Goal: Task Accomplishment & Management: Manage account settings

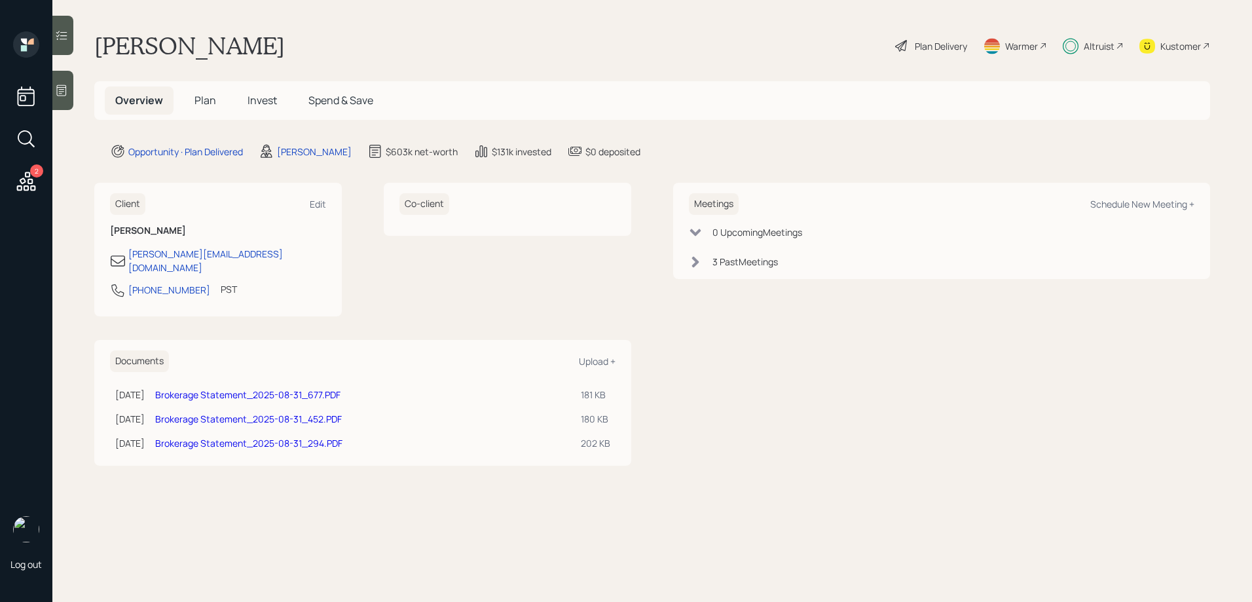
click at [69, 41] on div at bounding box center [62, 35] width 21 height 39
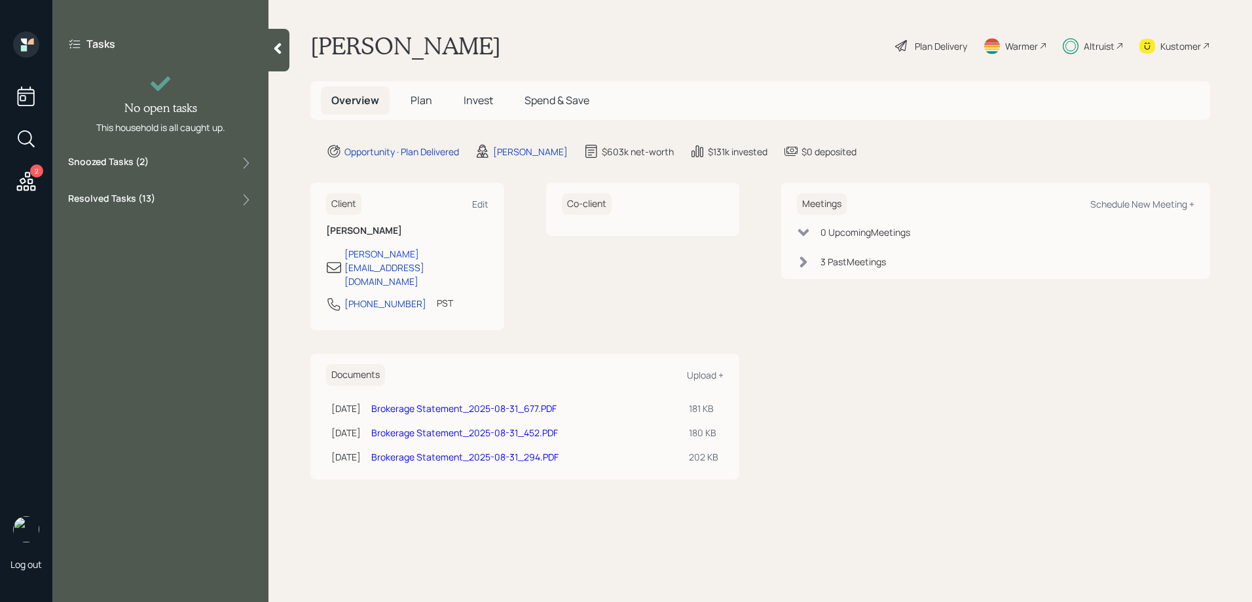
click at [141, 163] on label "Snoozed Tasks ( 2 )" at bounding box center [108, 163] width 81 height 16
click at [137, 197] on div "Implement strategy for funded account" at bounding box center [165, 193] width 141 height 12
click at [149, 242] on div "Implement strategy for funded account" at bounding box center [165, 242] width 141 height 12
click at [490, 101] on span "Invest" at bounding box center [477, 100] width 29 height 14
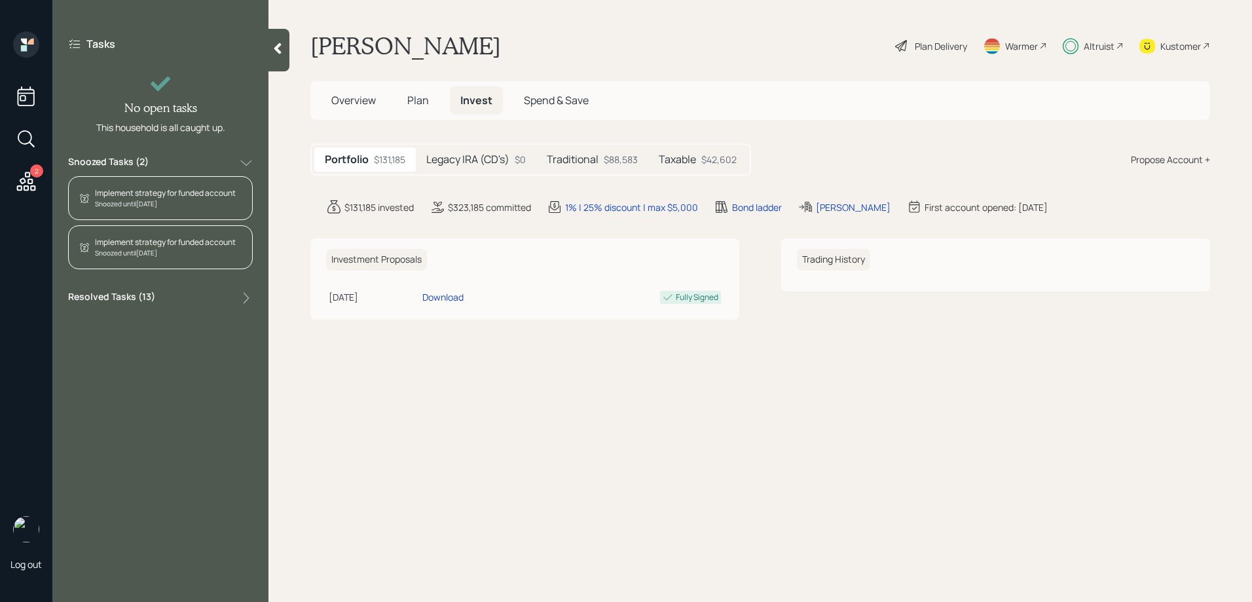
click at [484, 153] on h5 "Legacy IRA (CD's)" at bounding box center [467, 159] width 83 height 12
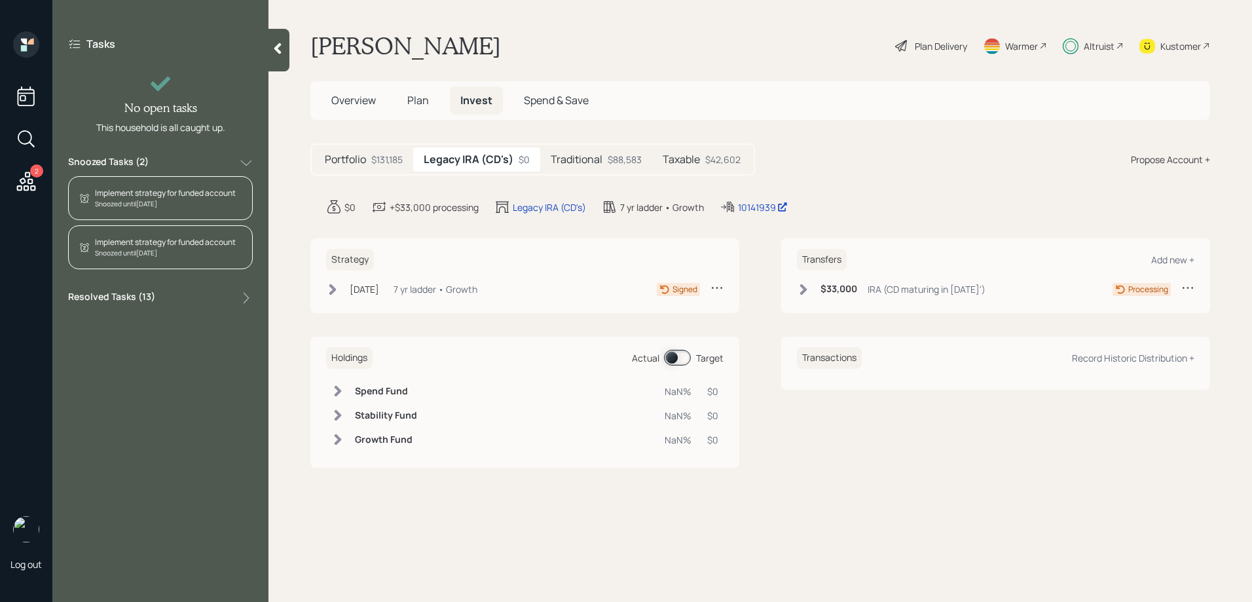
click at [593, 151] on div "Traditional $88,583" at bounding box center [596, 159] width 112 height 24
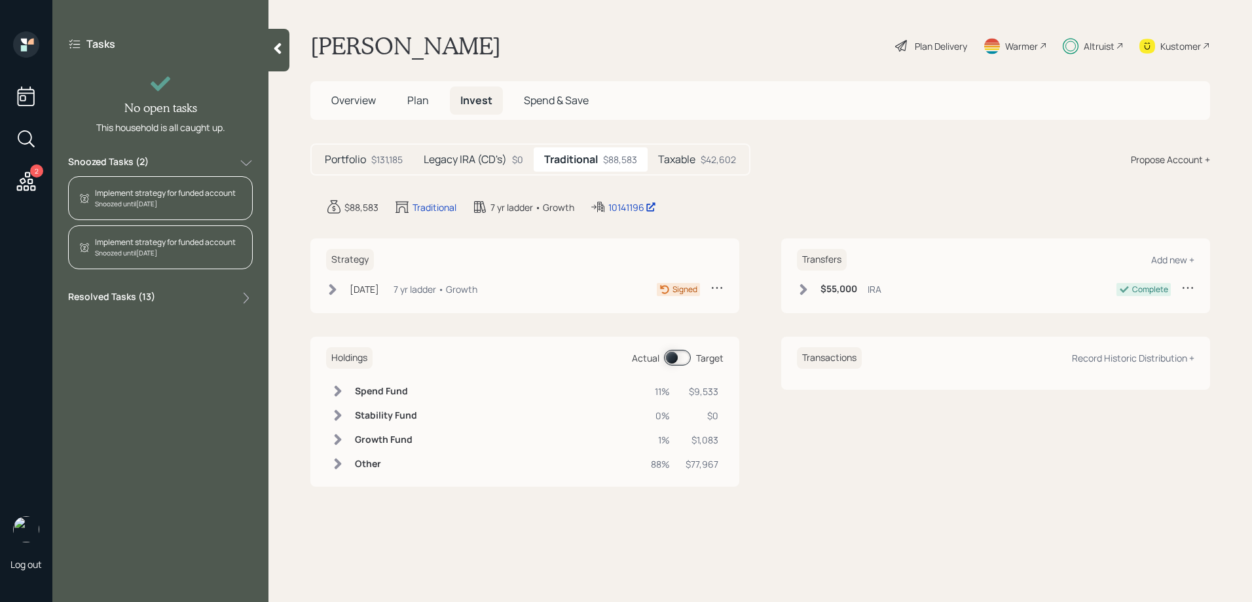
click at [210, 301] on div "Resolved Tasks ( 13 )" at bounding box center [160, 298] width 185 height 16
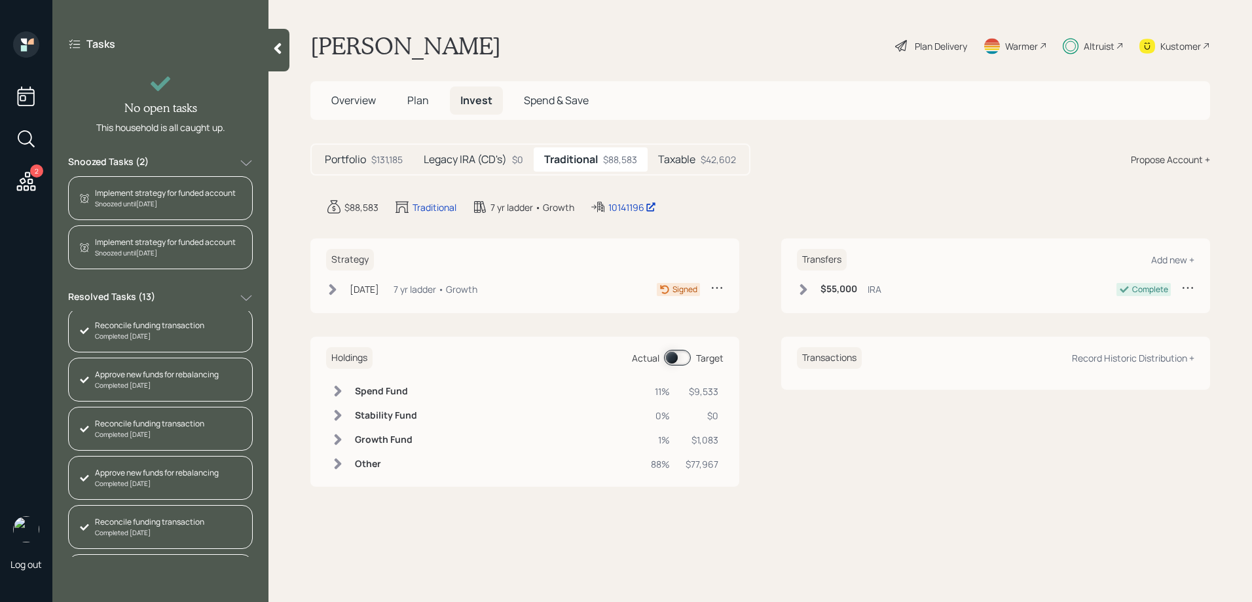
scroll to position [388, 0]
